Goal: Task Accomplishment & Management: Use online tool/utility

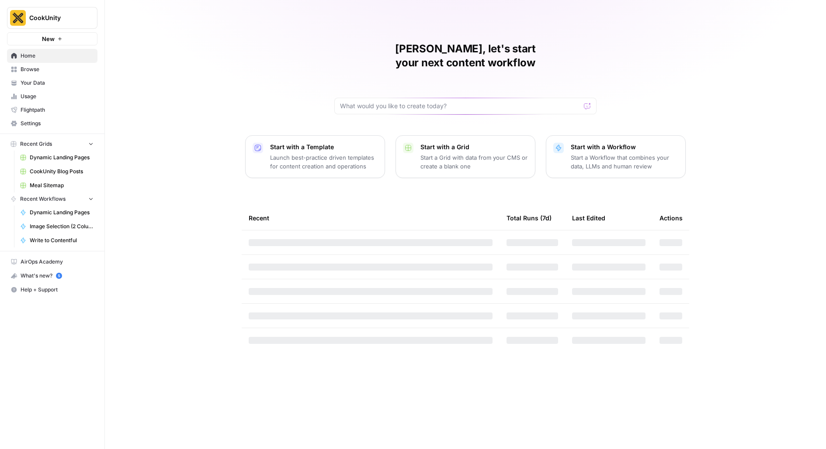
click at [35, 18] on span "CookUnity" at bounding box center [55, 18] width 53 height 9
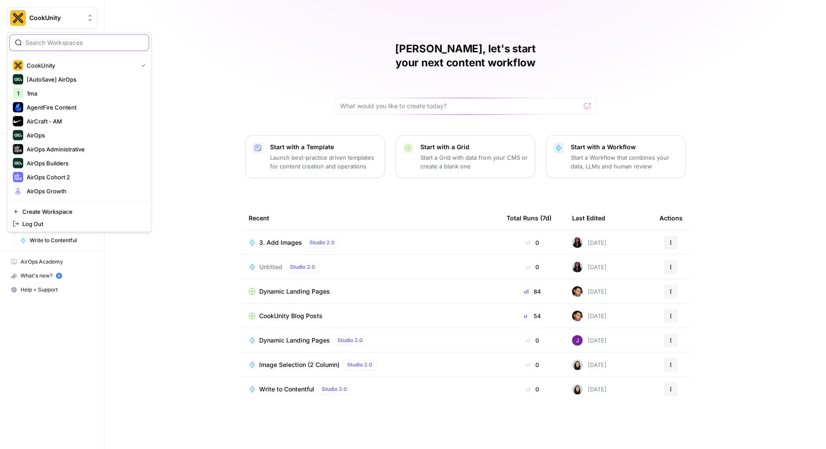
click at [29, 42] on input "search" at bounding box center [84, 42] width 118 height 9
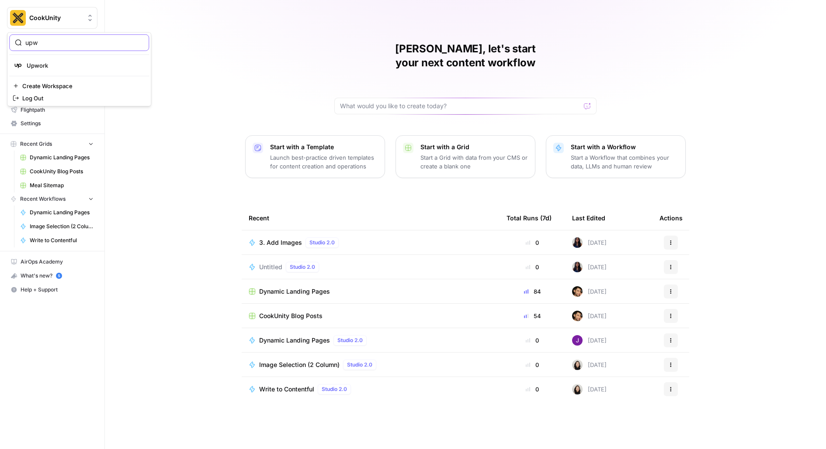
type input "upw"
click button "Upwork" at bounding box center [79, 66] width 140 height 14
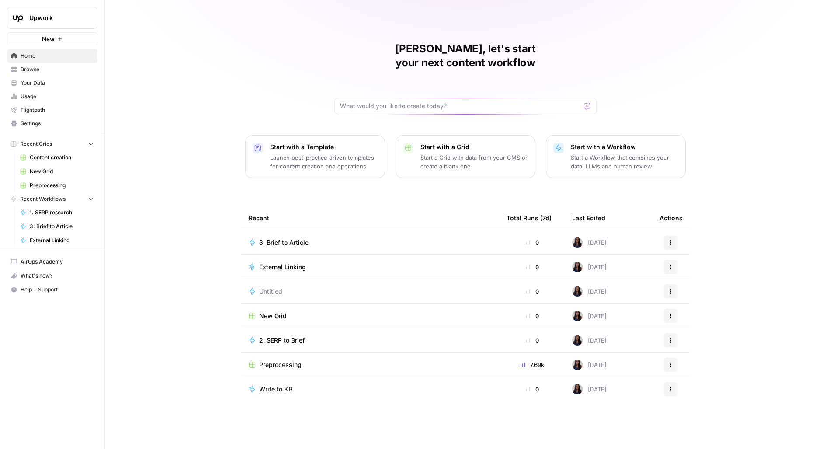
click at [36, 77] on link "Your Data" at bounding box center [52, 83] width 90 height 14
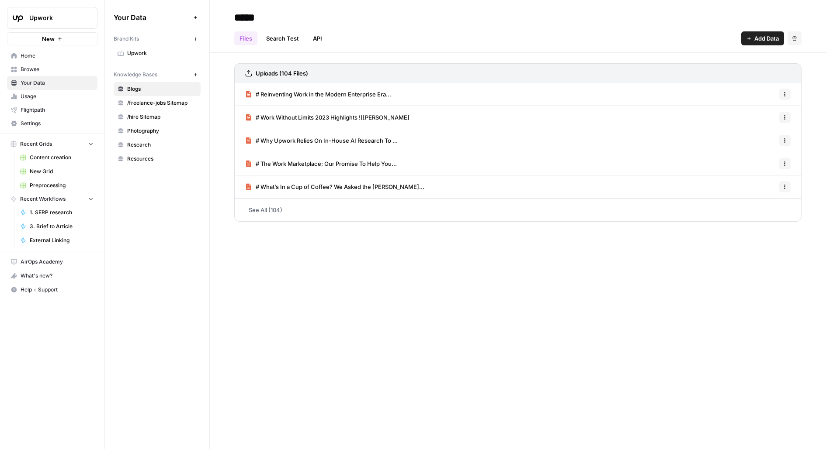
click at [28, 64] on link "Browse" at bounding box center [52, 69] width 90 height 14
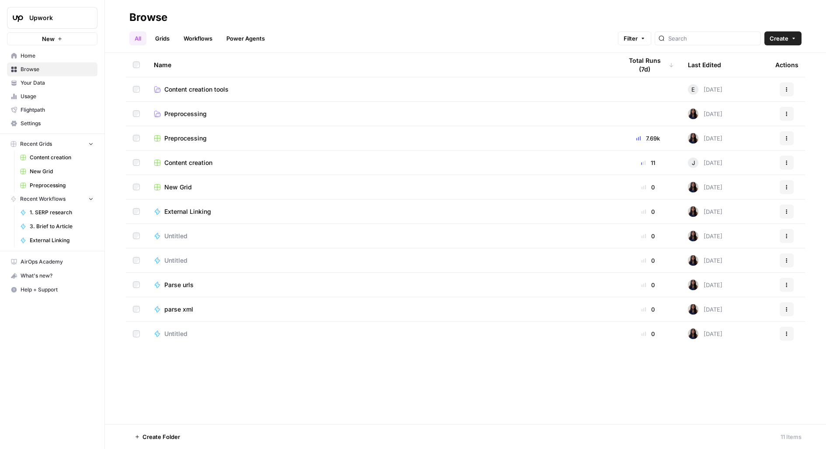
click at [189, 163] on span "Content creation" at bounding box center [188, 163] width 48 height 9
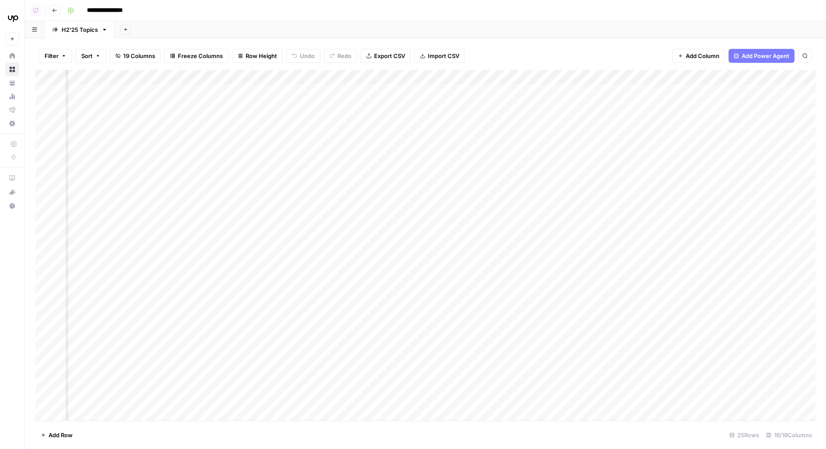
scroll to position [0, 308]
click at [308, 91] on div "Add Column" at bounding box center [425, 245] width 780 height 351
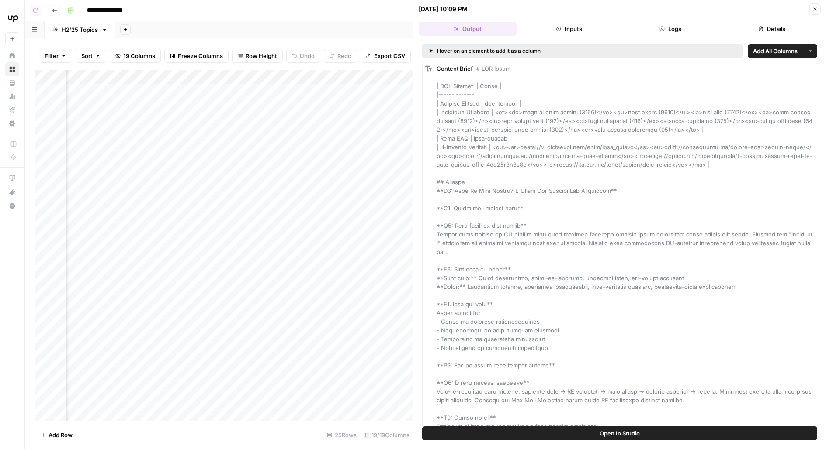
click at [676, 31] on button "Logs" at bounding box center [670, 29] width 98 height 14
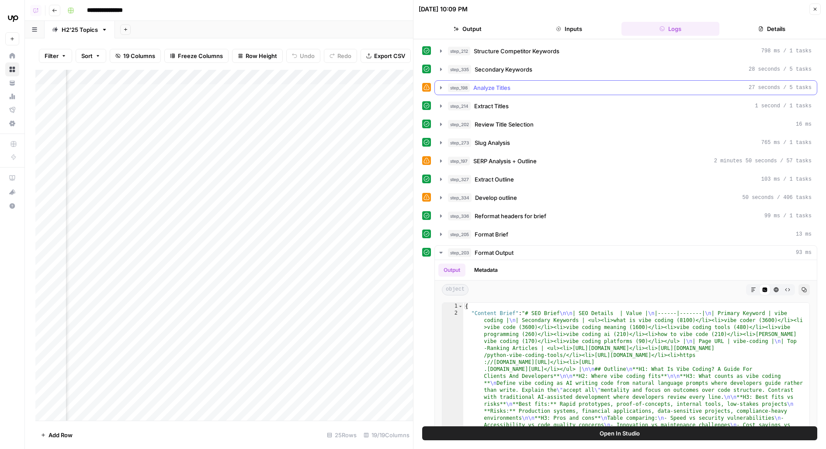
click at [494, 86] on span "Analyze Titles" at bounding box center [491, 87] width 37 height 9
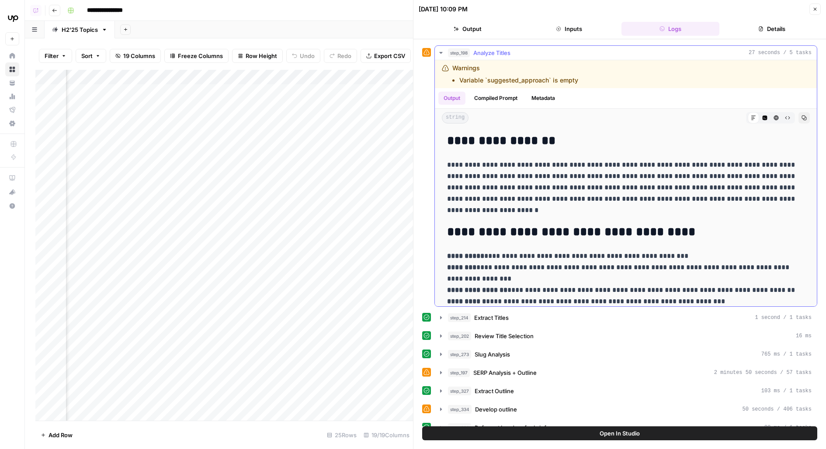
scroll to position [39, 0]
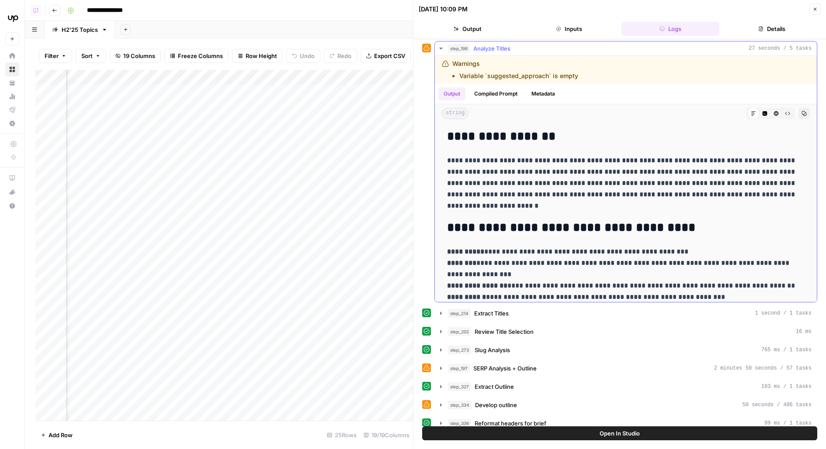
drag, startPoint x: 471, startPoint y: 70, endPoint x: 547, endPoint y: 73, distance: 75.7
click at [547, 73] on li "Variable `suggested_approach` is empty" at bounding box center [518, 76] width 119 height 9
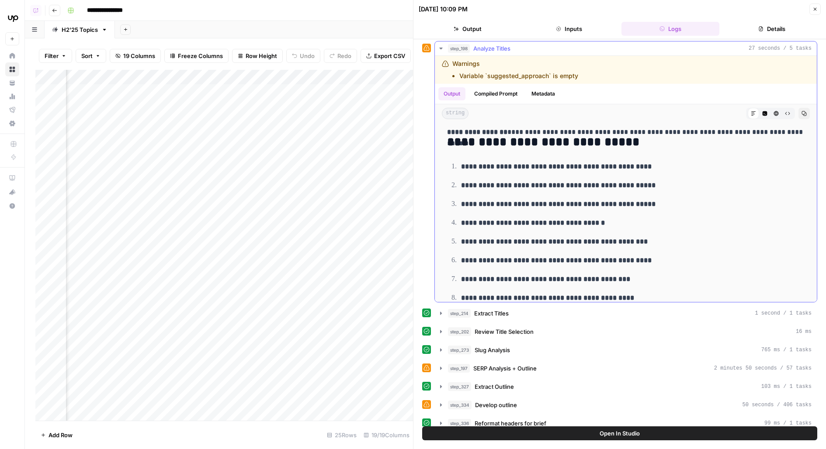
scroll to position [200, 0]
drag, startPoint x: 462, startPoint y: 162, endPoint x: 641, endPoint y: 165, distance: 179.1
click at [641, 165] on p "**********" at bounding box center [632, 166] width 343 height 11
drag, startPoint x: 461, startPoint y: 184, endPoint x: 681, endPoint y: 194, distance: 220.4
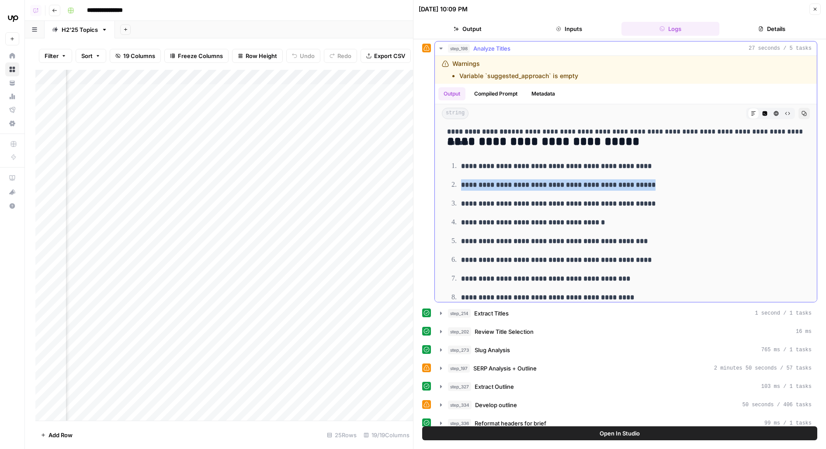
click at [681, 194] on ol "**********" at bounding box center [625, 231] width 357 height 143
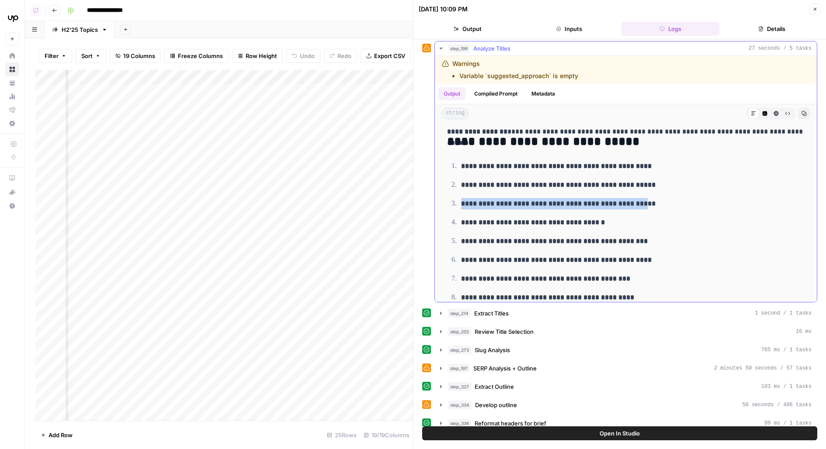
drag, startPoint x: 454, startPoint y: 201, endPoint x: 644, endPoint y: 203, distance: 190.0
click at [644, 204] on li "**********" at bounding box center [631, 204] width 346 height 12
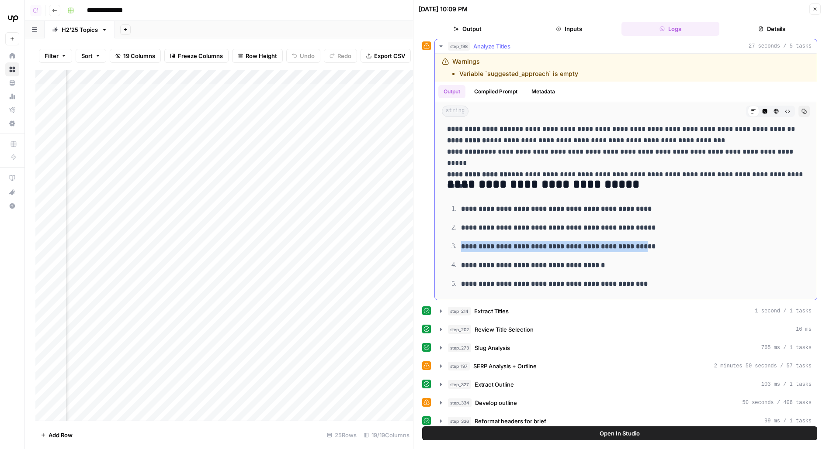
scroll to position [154, 0]
click at [819, 10] on button "Close" at bounding box center [814, 8] width 11 height 11
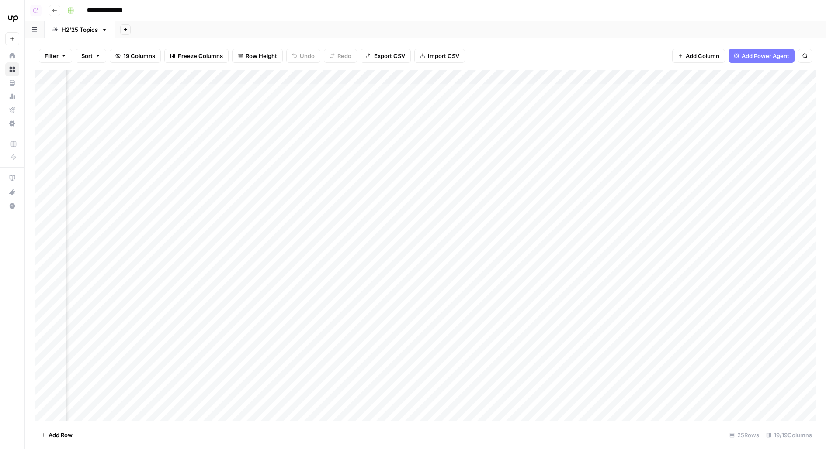
scroll to position [0, 131]
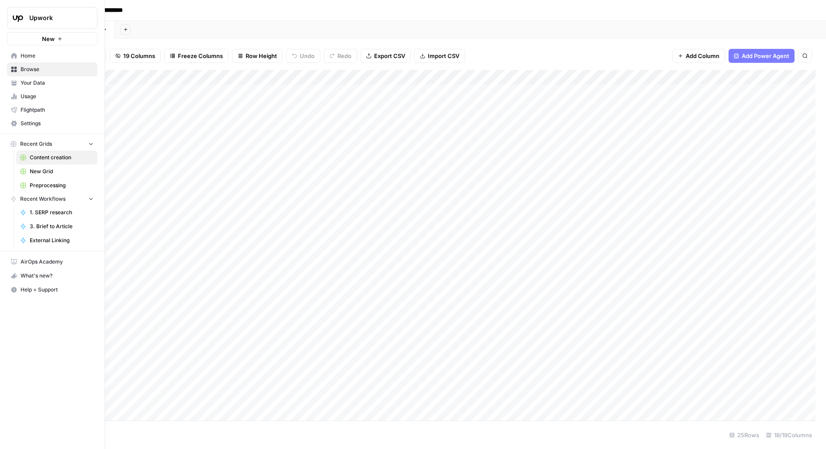
click at [27, 84] on span "Your Data" at bounding box center [57, 83] width 73 height 8
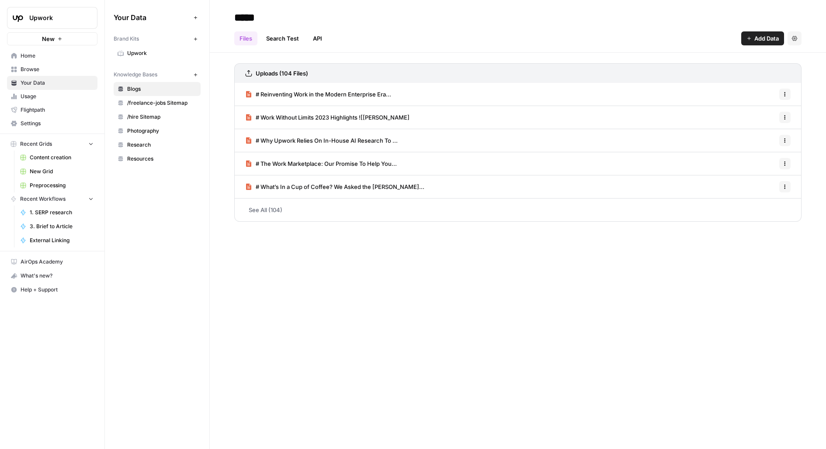
click at [146, 61] on div "Brand Kits New Upwork Knowledge Bases New Blogs /freelance-jobs Sitemap /hire S…" at bounding box center [157, 98] width 87 height 135
click at [134, 56] on span "Upwork" at bounding box center [161, 53] width 69 height 8
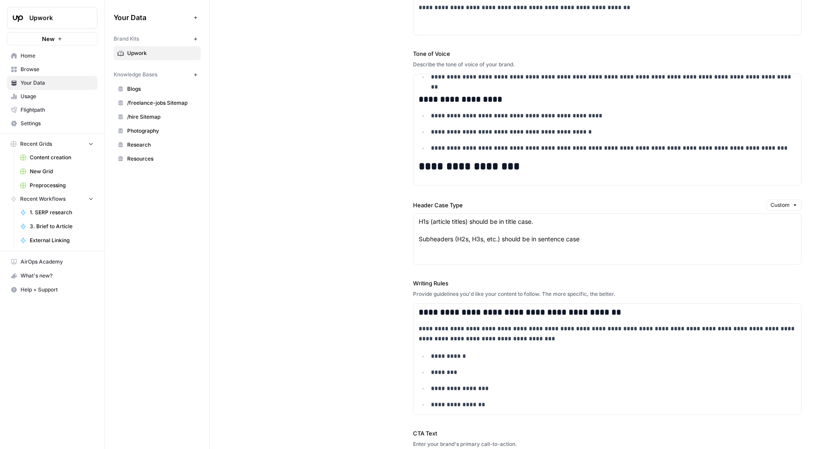
scroll to position [785, 0]
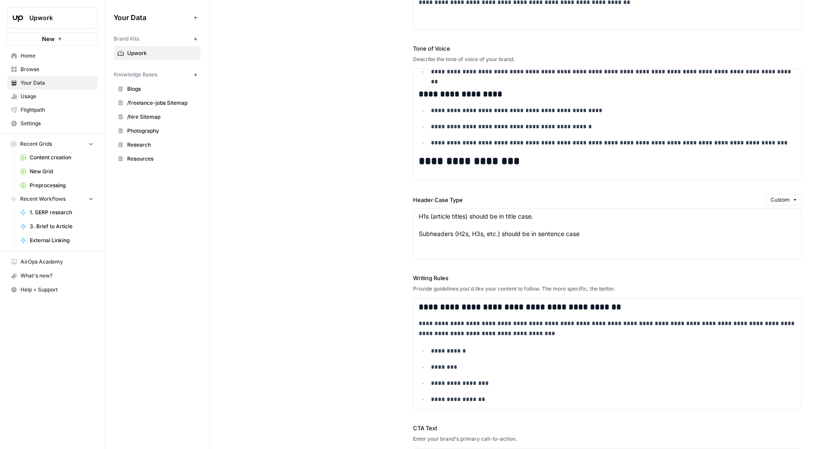
drag, startPoint x: 411, startPoint y: 204, endPoint x: 401, endPoint y: 195, distance: 13.7
click at [401, 195] on div "**********" at bounding box center [517, 234] width 567 height 607
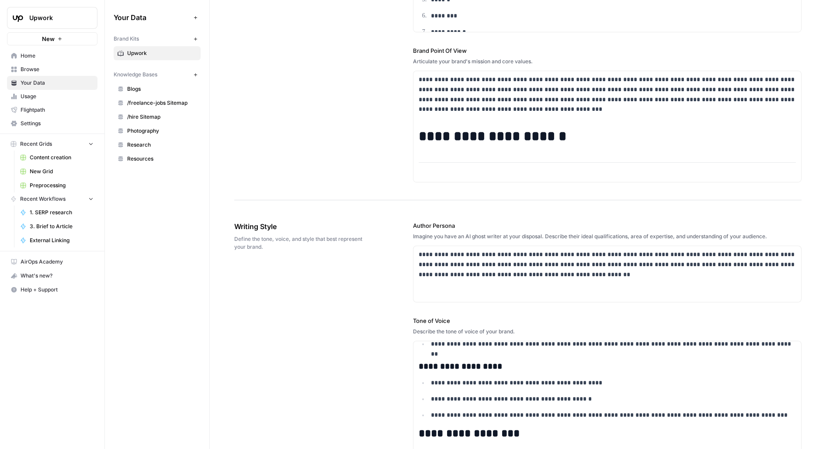
scroll to position [512, 0]
click at [146, 106] on span "/freelance-jobs Sitemap" at bounding box center [161, 103] width 69 height 8
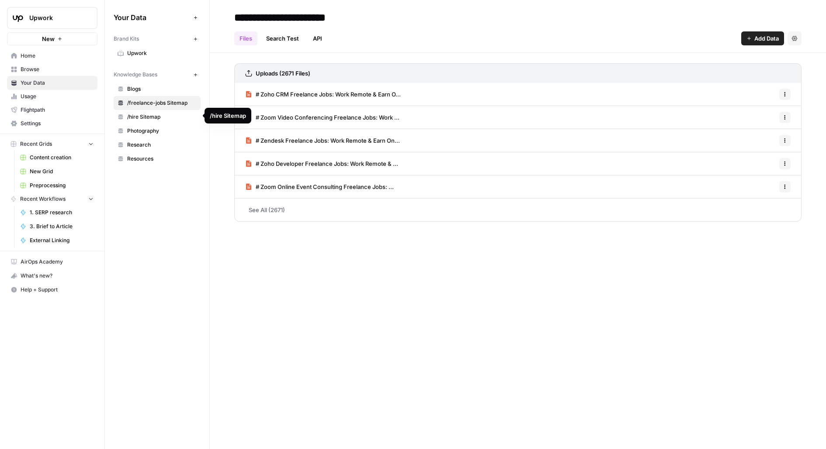
click at [118, 120] on link "/hire Sitemap" at bounding box center [157, 117] width 87 height 14
click at [38, 64] on link "Browse" at bounding box center [52, 69] width 90 height 14
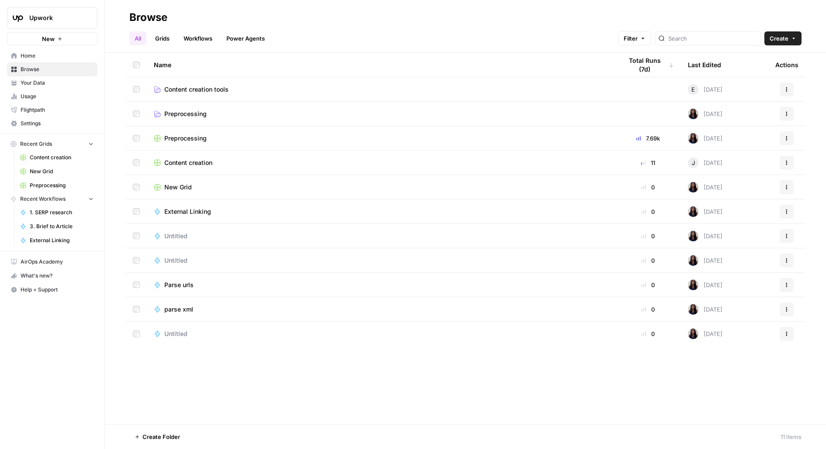
click at [35, 59] on span "Home" at bounding box center [57, 56] width 73 height 8
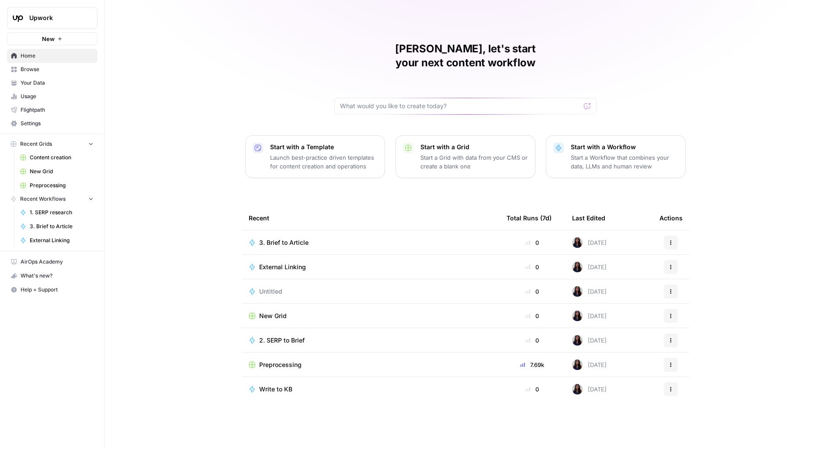
click at [33, 70] on span "Browse" at bounding box center [57, 70] width 73 height 8
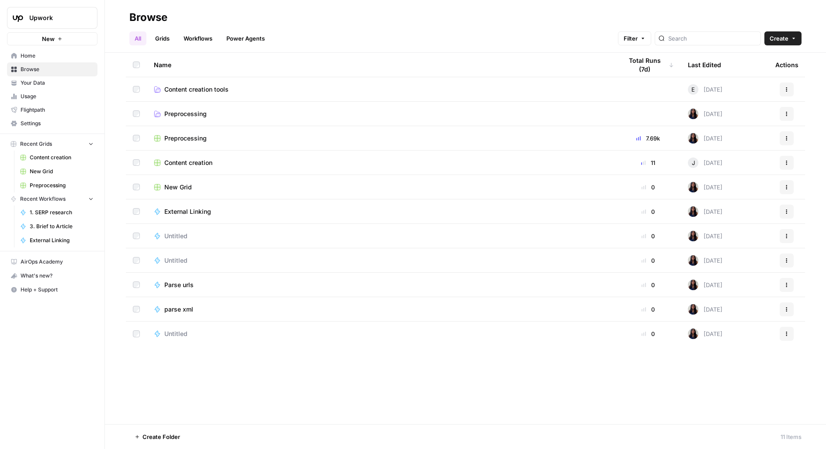
click at [54, 85] on span "Your Data" at bounding box center [57, 83] width 73 height 8
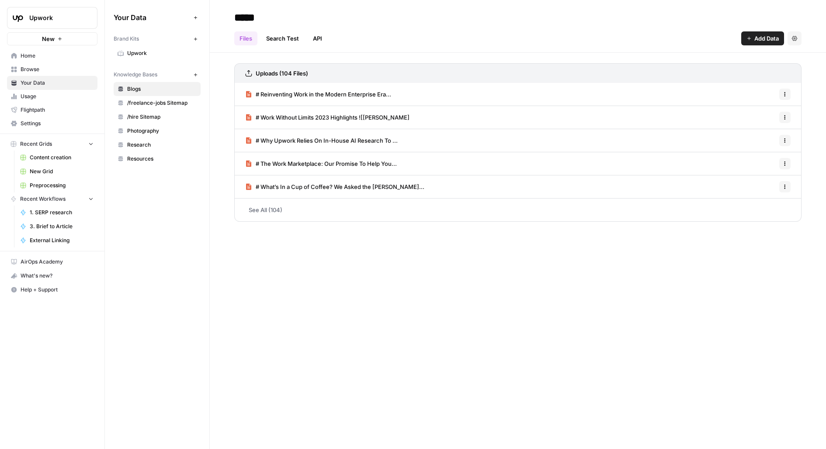
click at [134, 55] on span "Upwork" at bounding box center [161, 53] width 69 height 8
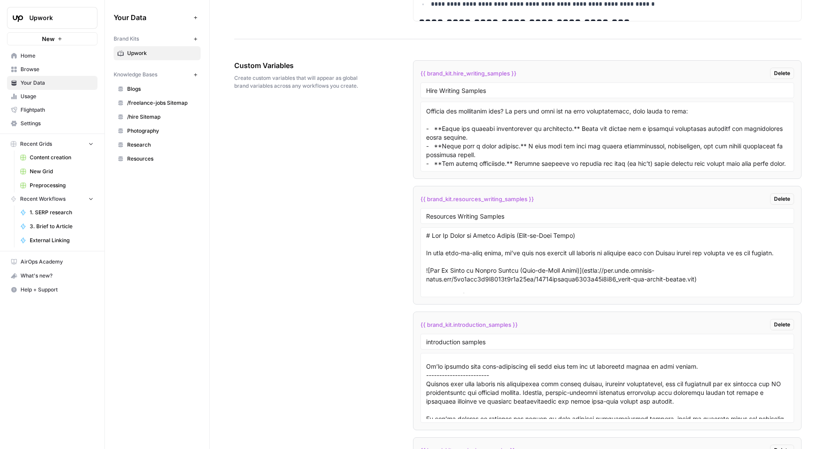
scroll to position [1859, 0]
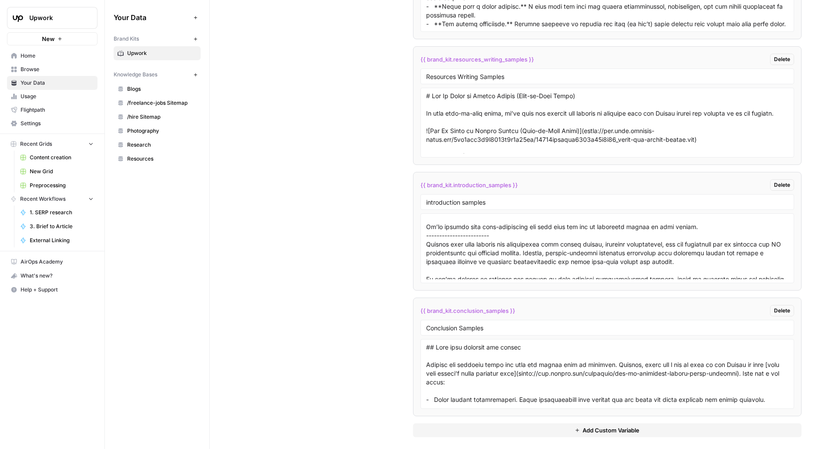
click at [52, 69] on span "Browse" at bounding box center [57, 70] width 73 height 8
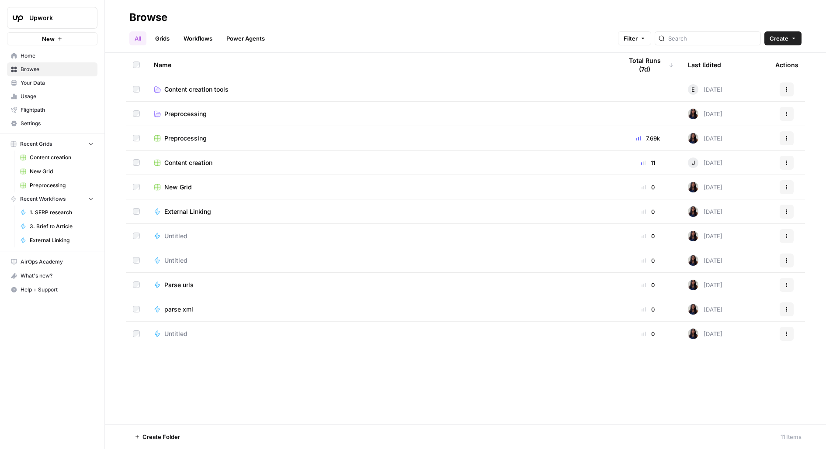
click at [179, 163] on span "Content creation" at bounding box center [188, 163] width 48 height 9
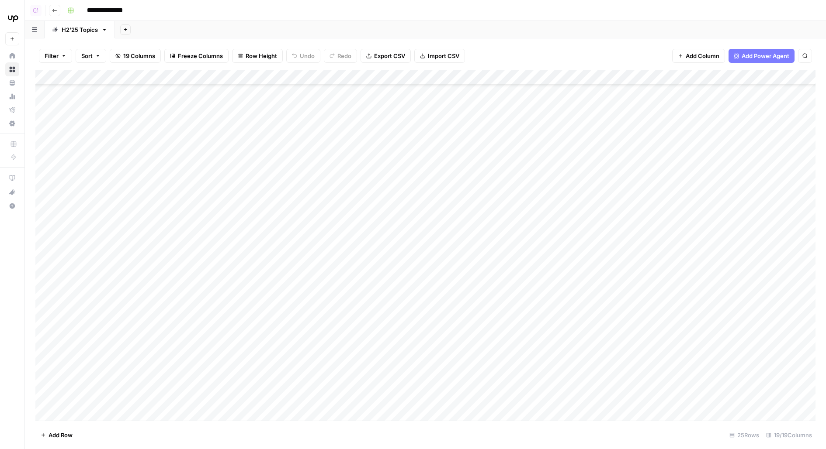
scroll to position [245, 0]
click at [88, 414] on div "Add Column" at bounding box center [425, 245] width 780 height 351
click at [107, 418] on div "Add Column" at bounding box center [425, 245] width 780 height 351
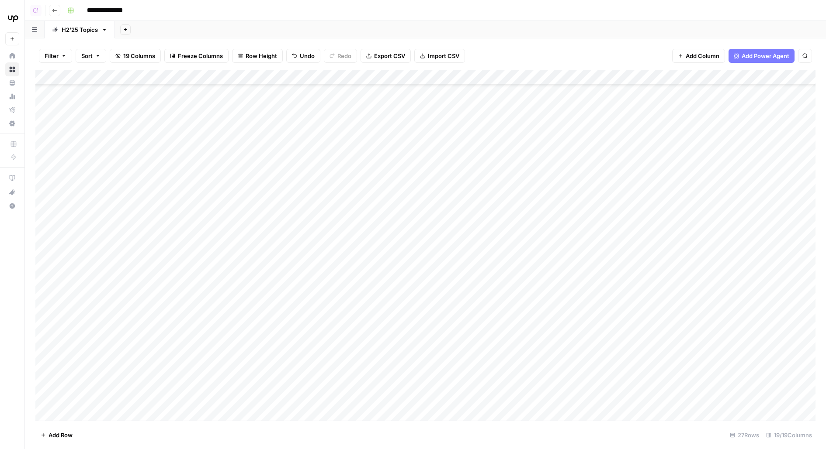
click at [342, 99] on div "Add Column" at bounding box center [425, 245] width 780 height 351
click at [326, 266] on div "Add Column" at bounding box center [425, 245] width 780 height 351
drag, startPoint x: 114, startPoint y: 359, endPoint x: 366, endPoint y: 362, distance: 252.5
click at [366, 362] on div "Add Column" at bounding box center [425, 245] width 780 height 351
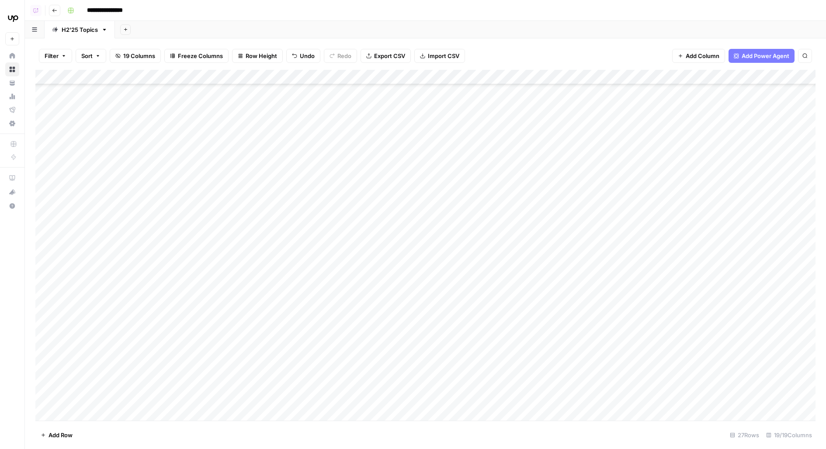
click at [160, 360] on div "Add Column" at bounding box center [425, 245] width 780 height 351
drag, startPoint x: 125, startPoint y: 137, endPoint x: 281, endPoint y: 387, distance: 295.1
click at [281, 387] on div "Add Column" at bounding box center [425, 245] width 780 height 351
